Goal: Task Accomplishment & Management: Manage account settings

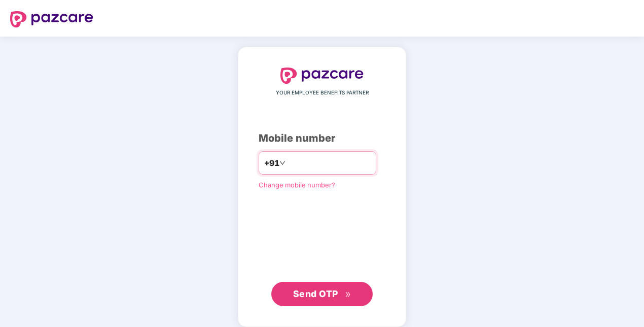
click at [332, 160] on input "number" at bounding box center [329, 163] width 83 height 16
type input "**********"
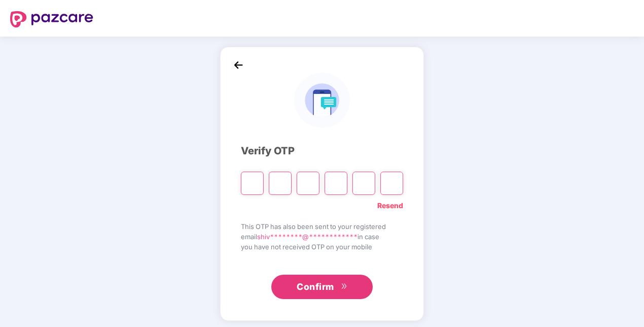
type input "*"
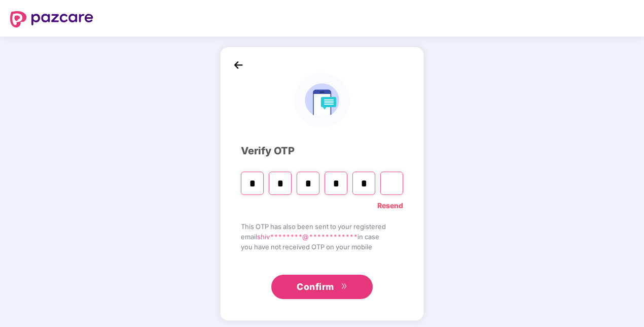
type input "*"
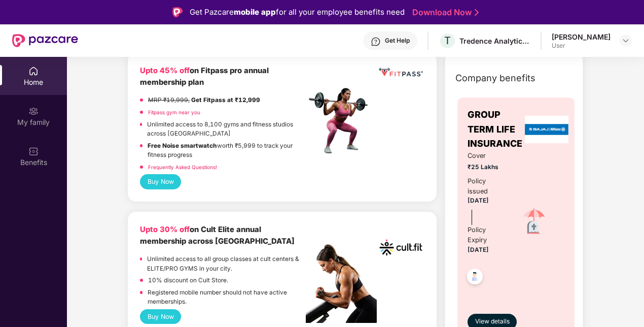
scroll to position [304, 0]
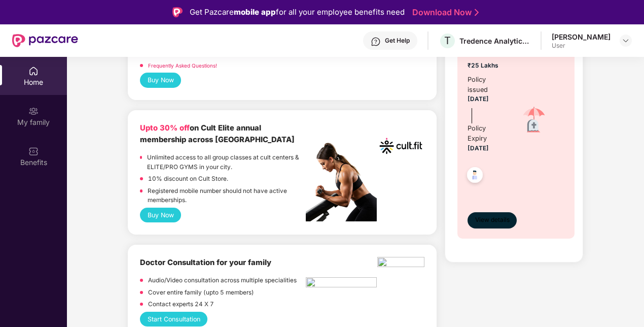
click at [495, 216] on span "View details" at bounding box center [492, 220] width 35 height 10
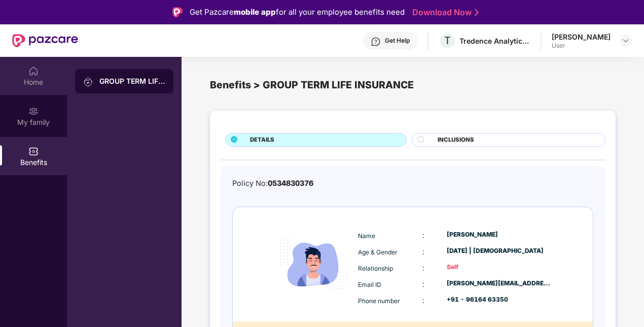
click at [36, 85] on div "Home" at bounding box center [33, 82] width 67 height 10
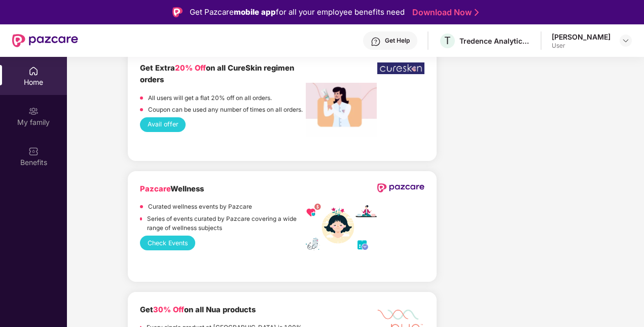
scroll to position [1370, 0]
